Goal: Check status

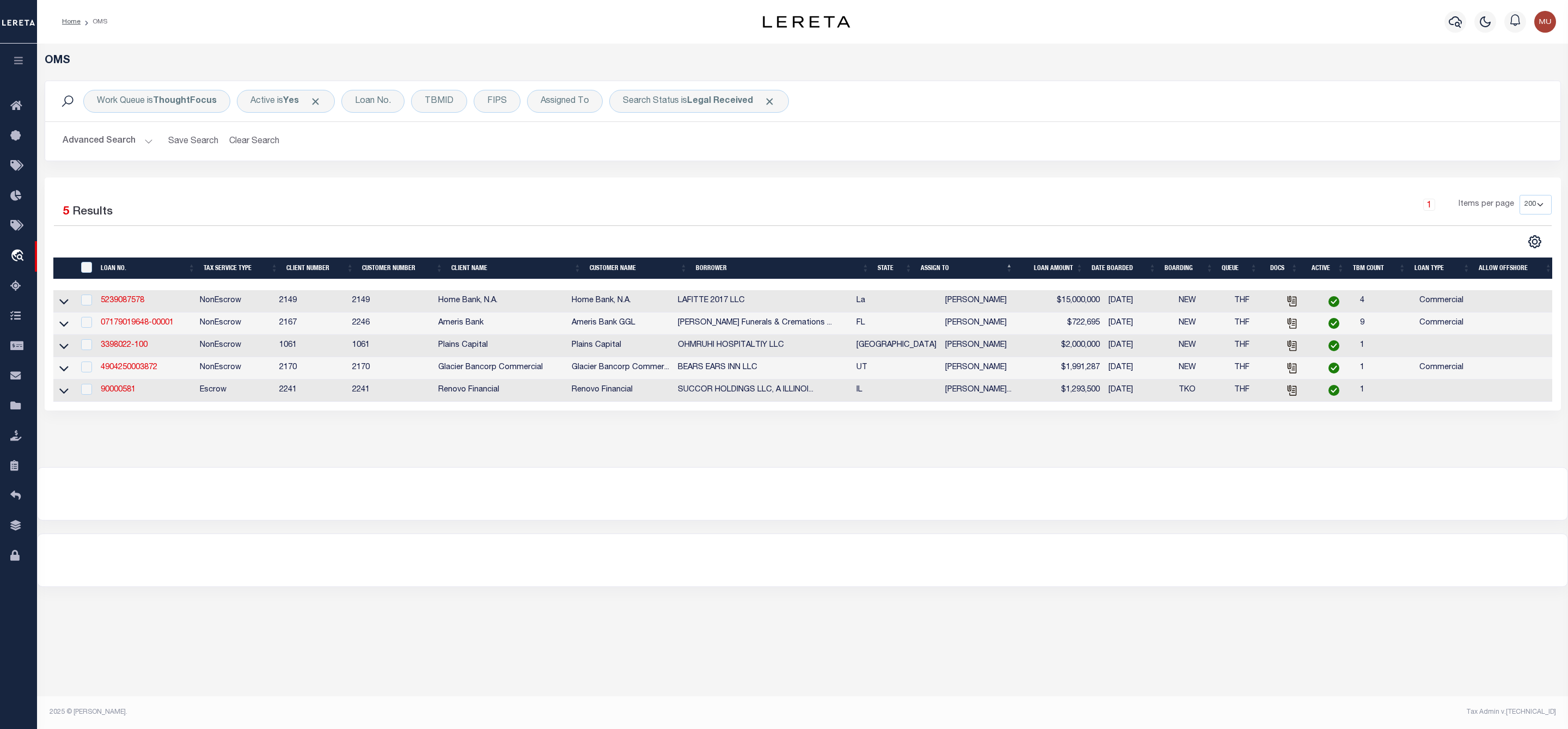
select select "200"
click at [722, 105] on b "Legal Received" at bounding box center [720, 101] width 66 height 9
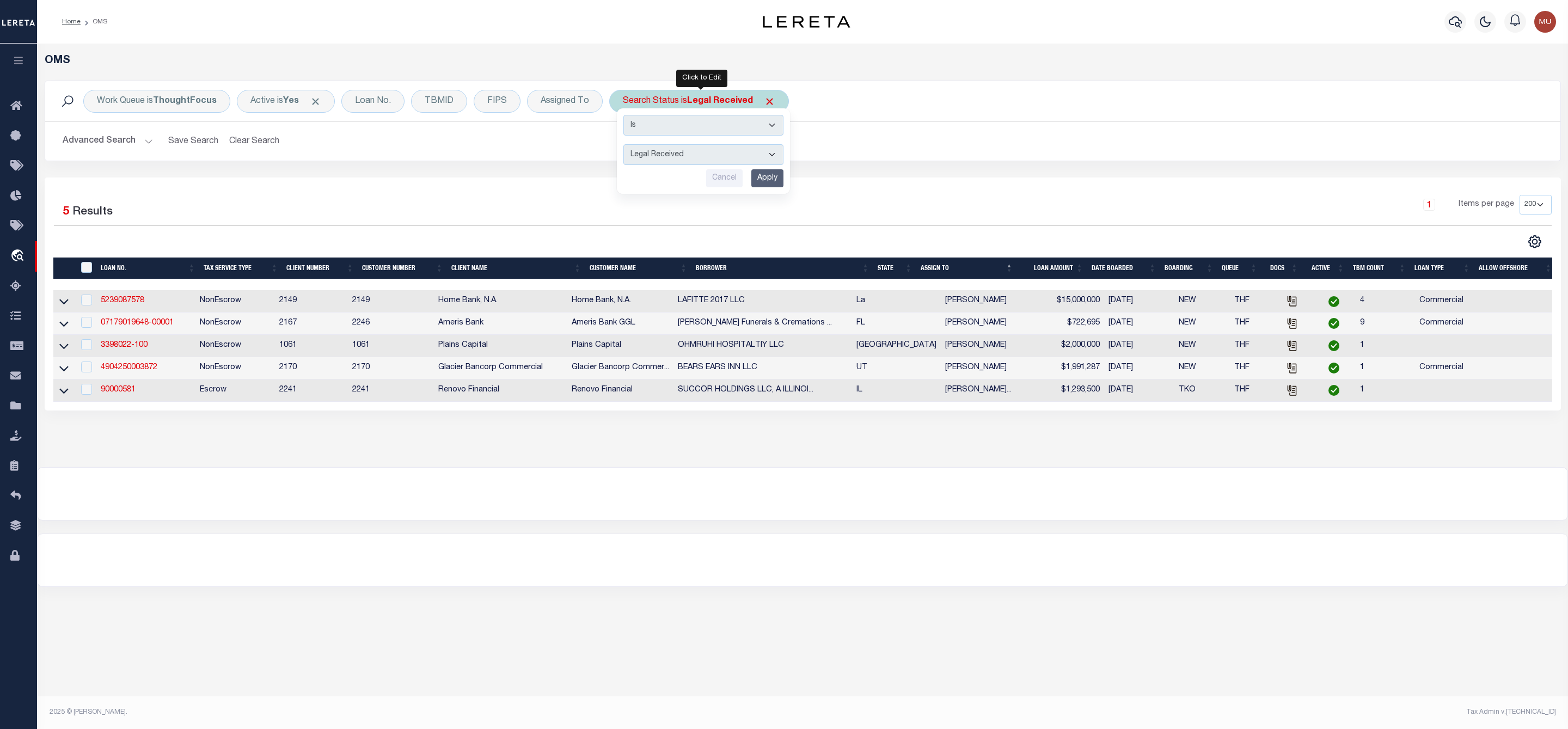
click at [703, 154] on select "Automated Search Bad Parcel Complete Duplicate Parcel High Dollar Reporting In …" at bounding box center [703, 154] width 160 height 21
select select "IP"
click at [625, 146] on select "Automated Search Bad Parcel Complete Duplicate Parcel High Dollar Reporting In …" at bounding box center [703, 154] width 160 height 21
click at [770, 177] on input "Apply" at bounding box center [767, 179] width 32 height 18
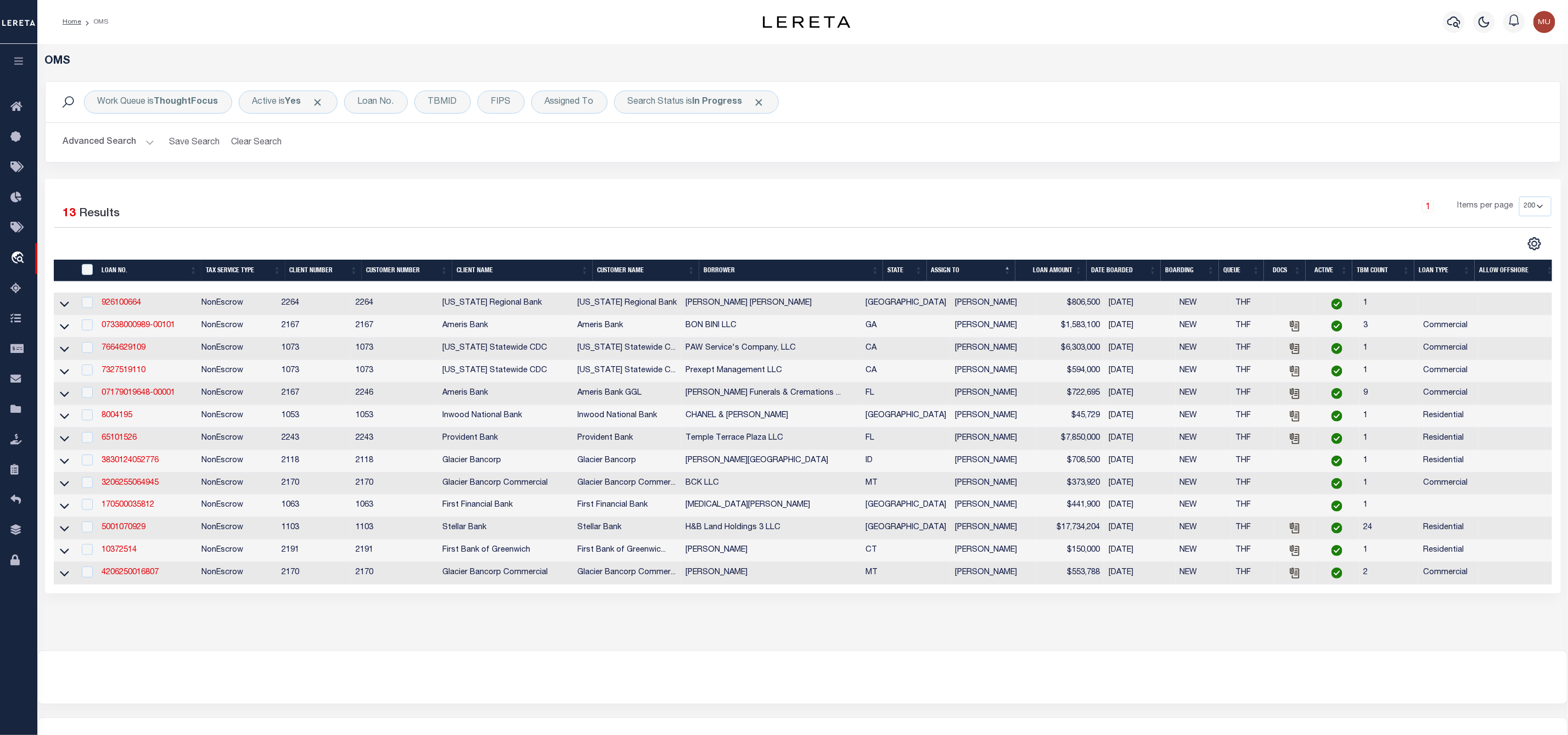
drag, startPoint x: 175, startPoint y: 508, endPoint x: 88, endPoint y: 475, distance: 93.0
click at [174, 506] on td "170500035812" at bounding box center [147, 506] width 99 height 22
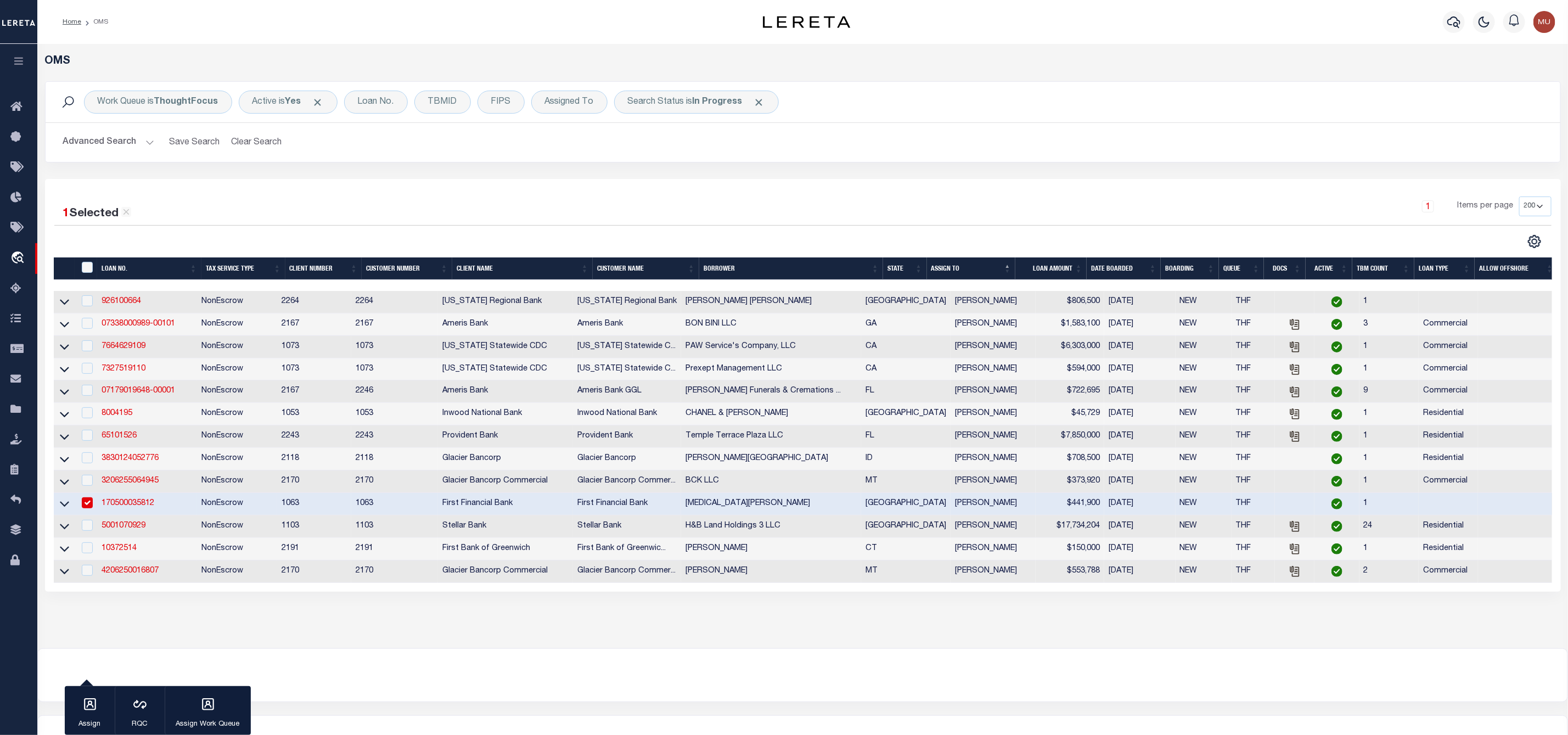
click at [85, 508] on input "checkbox" at bounding box center [88, 503] width 11 height 11
checkbox input "false"
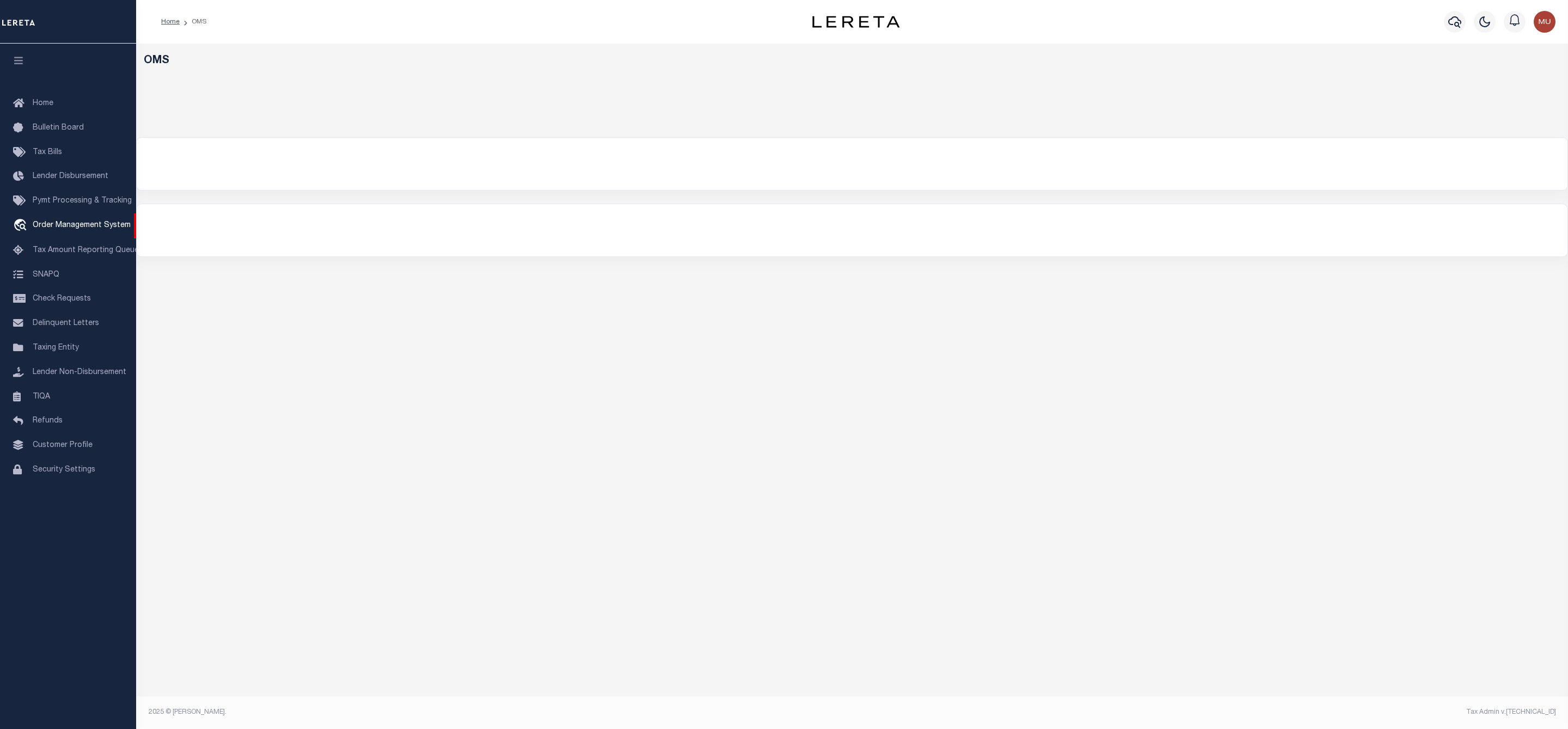
select select "200"
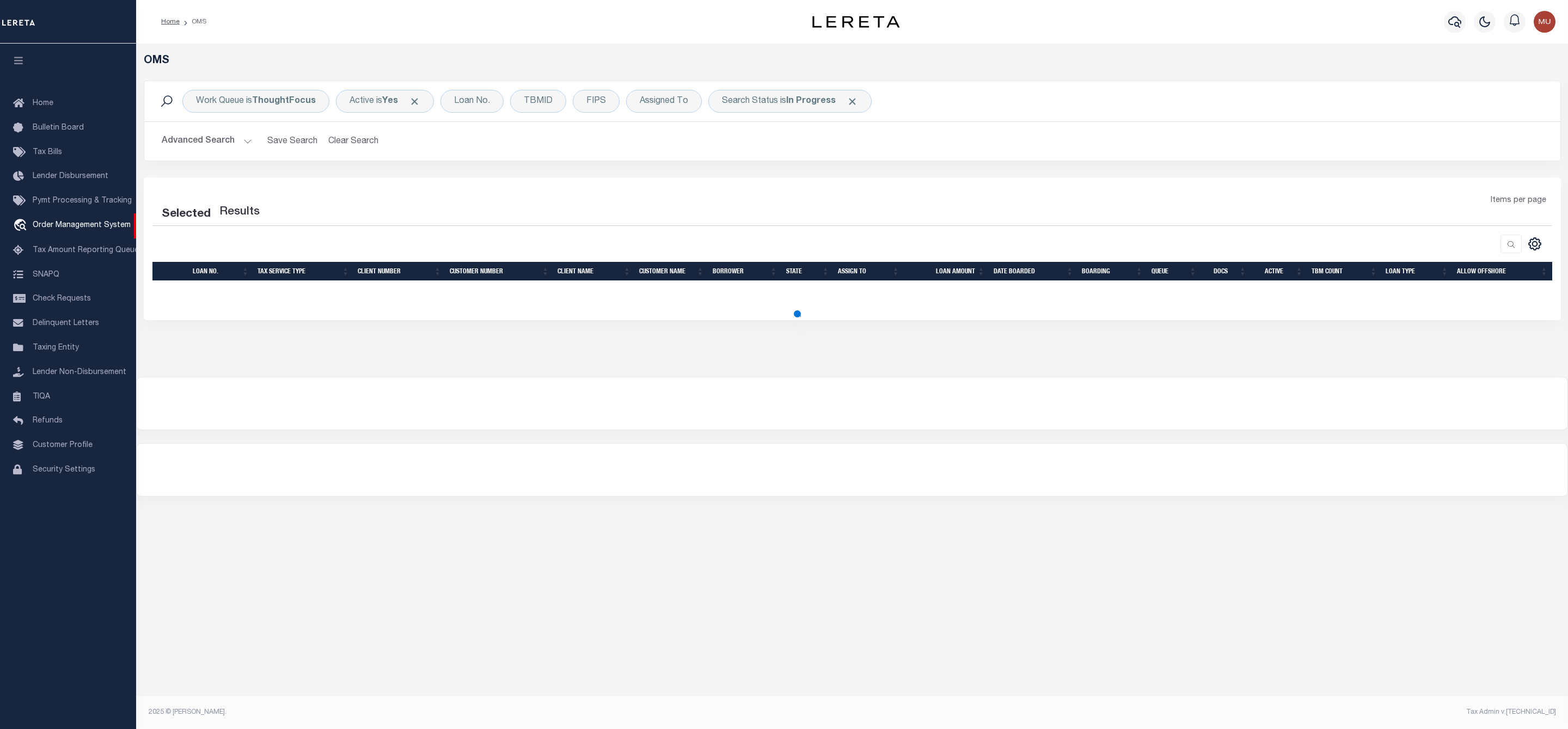
select select "200"
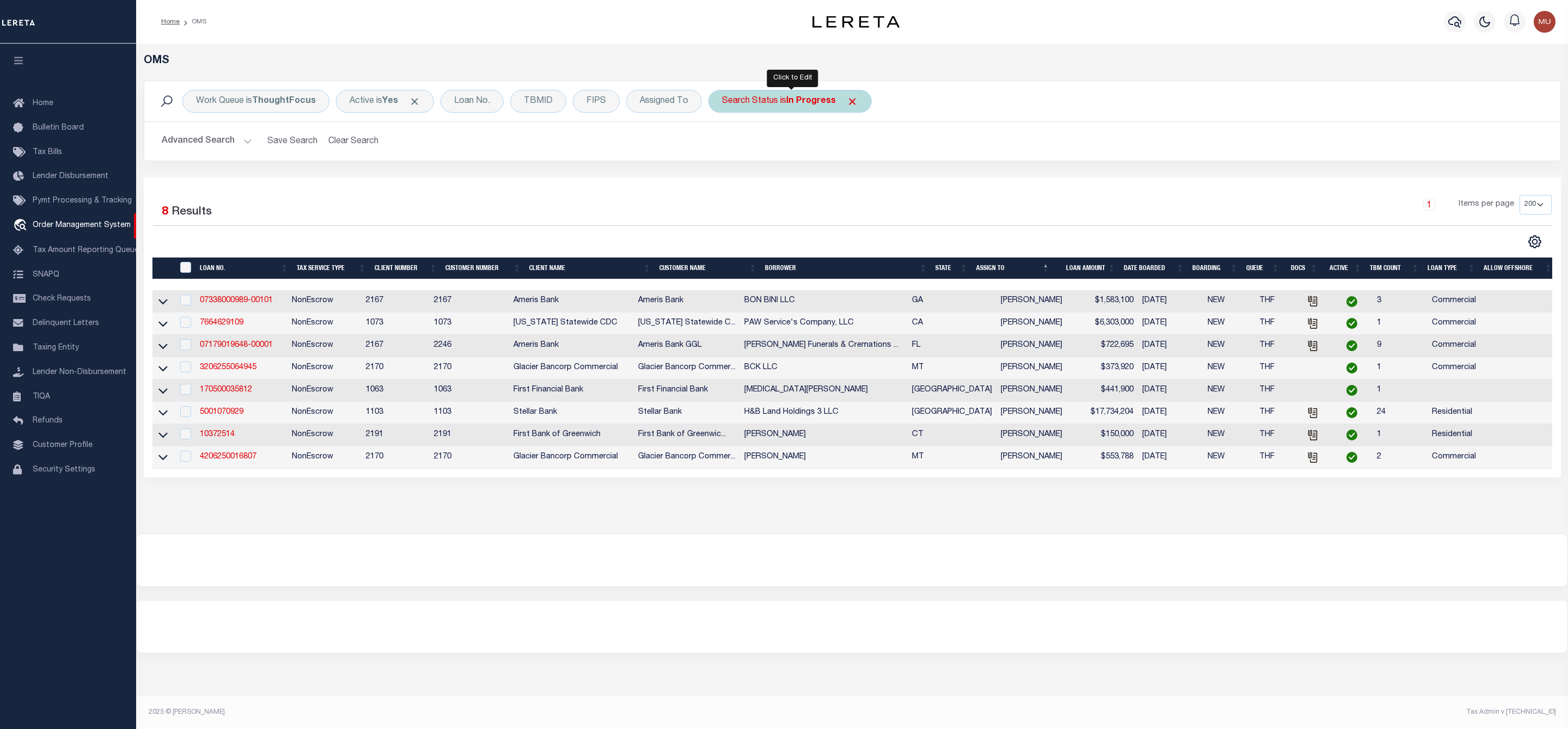
click at [780, 103] on div "Search Status is In Progress" at bounding box center [790, 101] width 163 height 23
click at [768, 152] on select "Automated Search Bad Parcel Complete Duplicate Parcel High Dollar Reporting In …" at bounding box center [803, 154] width 160 height 21
select select "PC"
click at [725, 146] on select "Automated Search Bad Parcel Complete Duplicate Parcel High Dollar Reporting In …" at bounding box center [803, 154] width 160 height 21
click at [863, 180] on input "Apply" at bounding box center [866, 179] width 32 height 18
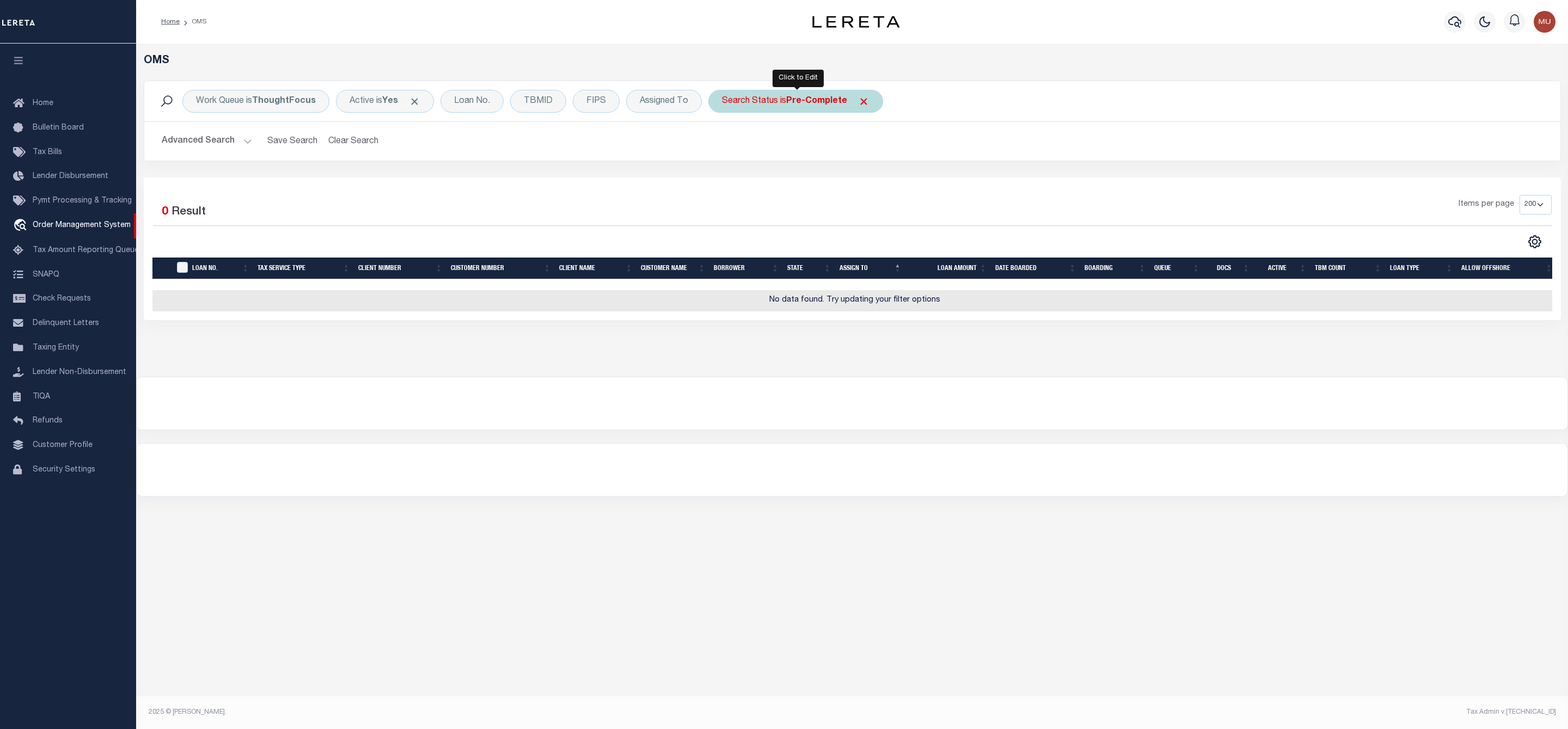
click at [781, 106] on div "Search Status is Pre-Complete" at bounding box center [795, 101] width 174 height 23
click at [784, 155] on select "Automated Search Bad Parcel Complete Duplicate Parcel High Dollar Reporting In …" at bounding box center [803, 154] width 160 height 21
select select "RD"
click at [725, 146] on select "Automated Search Bad Parcel Complete Duplicate Parcel High Dollar Reporting In …" at bounding box center [803, 154] width 160 height 21
click at [867, 183] on input "Apply" at bounding box center [866, 179] width 32 height 18
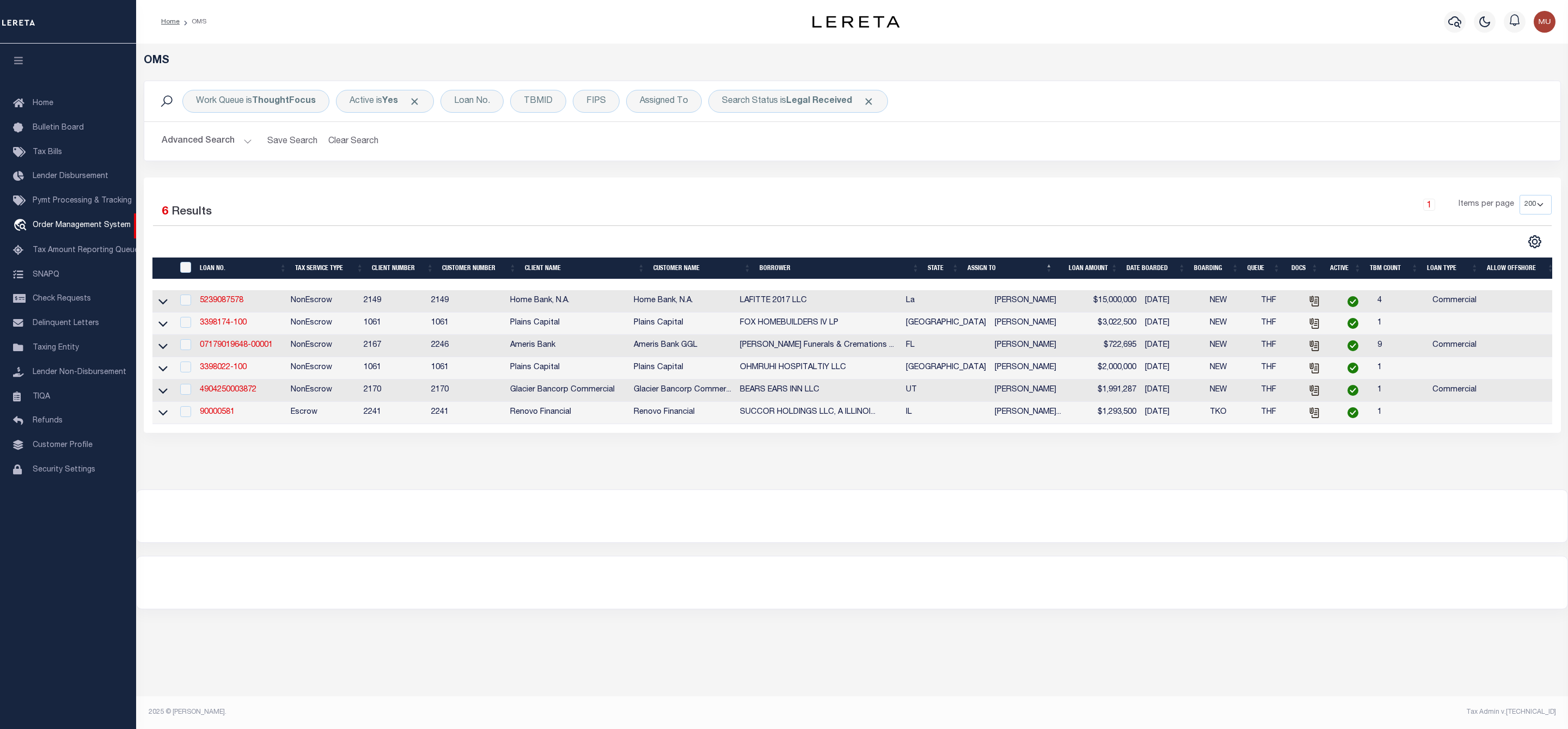
click at [1222, 100] on div "Work Queue is ThoughtFocus Active is Yes Loan No. TBMID FIPS Assigned To Search…" at bounding box center [852, 101] width 1398 height 23
